Goal: Task Accomplishment & Management: Complete application form

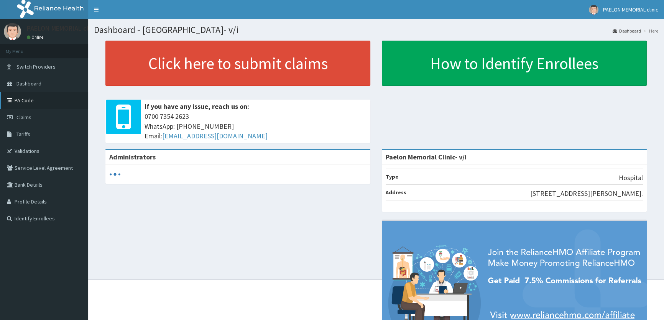
click at [41, 104] on link "PA Code" at bounding box center [44, 100] width 88 height 17
click at [32, 101] on link "PA Code" at bounding box center [44, 100] width 88 height 17
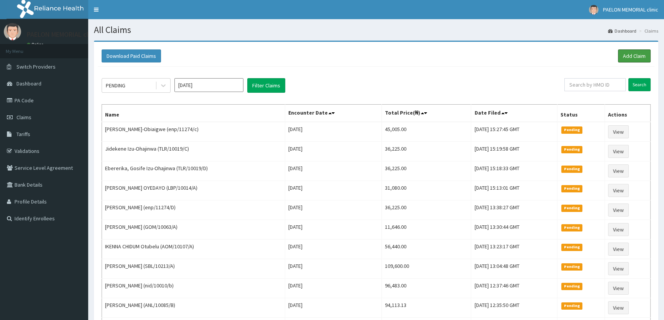
click at [638, 51] on link "Add Claim" at bounding box center [634, 55] width 33 height 13
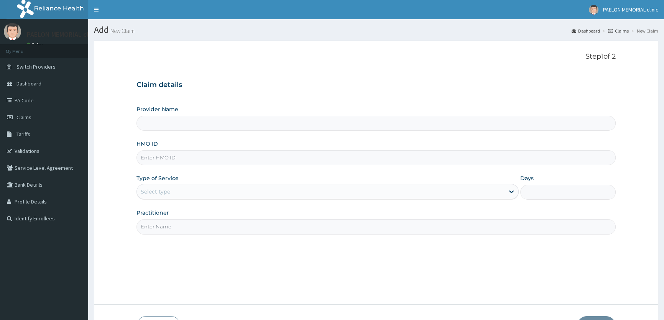
drag, startPoint x: 0, startPoint y: 0, endPoint x: 245, endPoint y: 162, distance: 293.5
click at [245, 162] on input "HMO ID" at bounding box center [375, 157] width 479 height 15
type input "Paelon Memorial Clinic- v/i"
paste input "TLR/10019/E"
type input "TLR/10019/E"
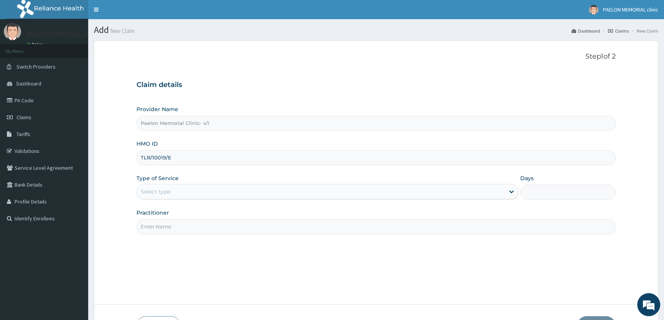
click at [207, 187] on div "Select type" at bounding box center [320, 192] width 367 height 12
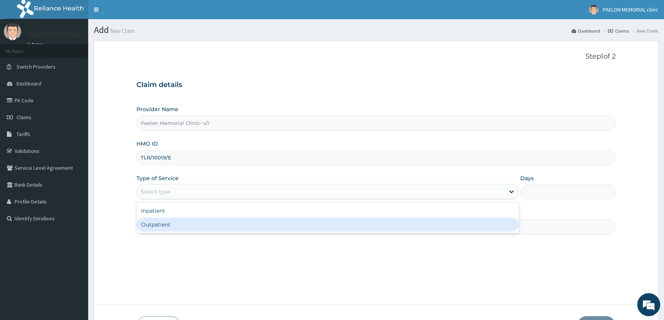
click at [174, 223] on div "Outpatient" at bounding box center [327, 225] width 382 height 14
type input "1"
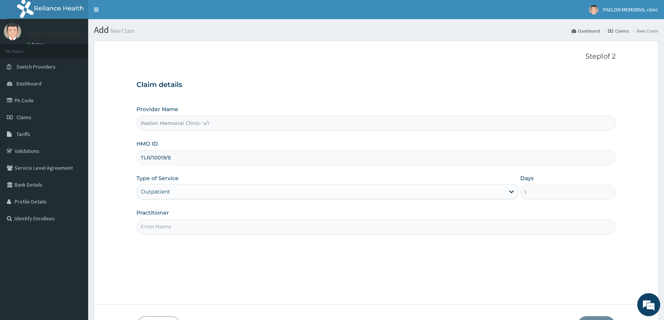
click at [180, 223] on input "Practitioner" at bounding box center [375, 226] width 479 height 15
type input "d"
type input "DR BEKEE"
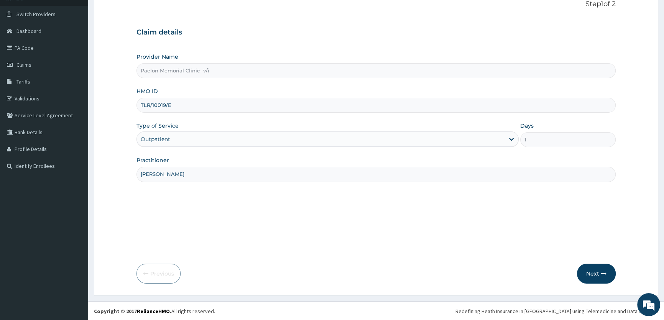
scroll to position [53, 0]
click at [589, 271] on button "Next" at bounding box center [596, 273] width 39 height 20
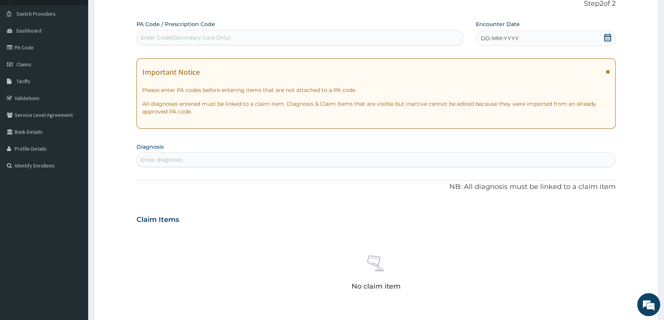
click at [268, 37] on div "Enter Code(Secondary Care Only)" at bounding box center [300, 37] width 326 height 12
paste input "PA/473660"
type input "PA/473660"
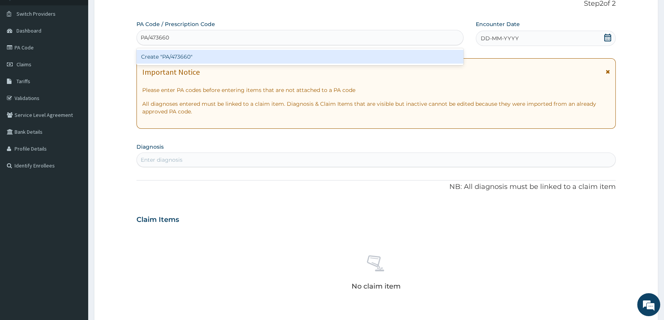
click at [240, 60] on div "Create "PA/473660"" at bounding box center [299, 57] width 327 height 14
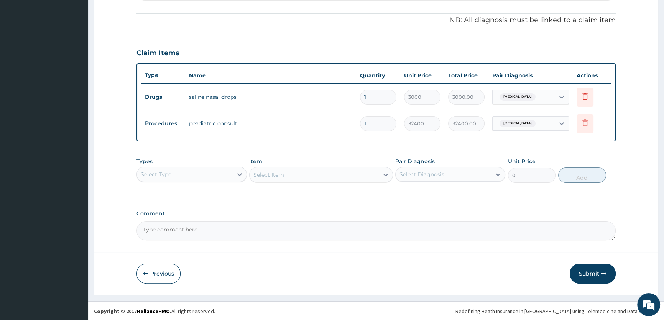
scroll to position [222, 0]
click at [591, 270] on button "Submit" at bounding box center [593, 273] width 46 height 20
